Goal: Navigation & Orientation: Find specific page/section

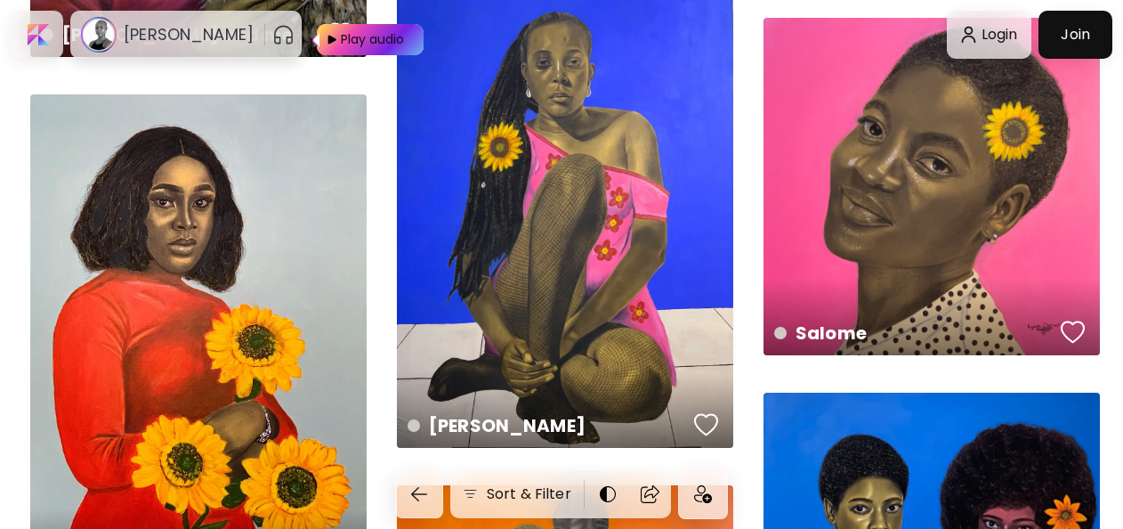
scroll to position [1445, 0]
